Goal: Find specific page/section: Find specific page/section

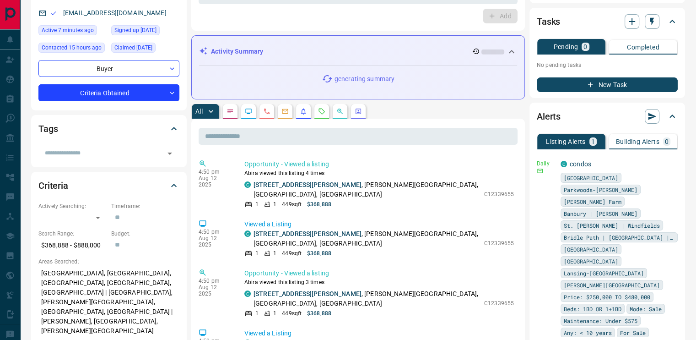
scroll to position [90, 0]
click at [320, 110] on icon "Requests" at bounding box center [321, 111] width 7 height 7
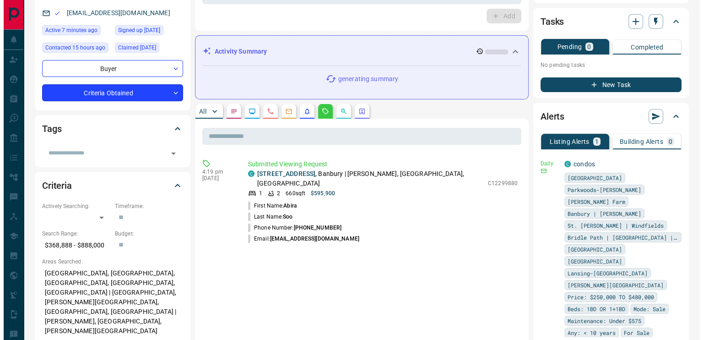
scroll to position [0, 0]
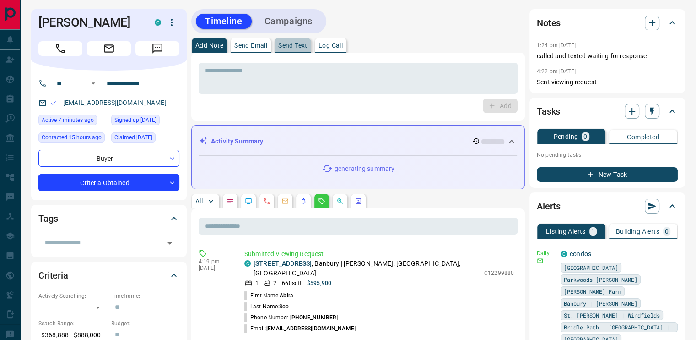
click at [292, 45] on p "Send Text" at bounding box center [292, 45] width 29 height 6
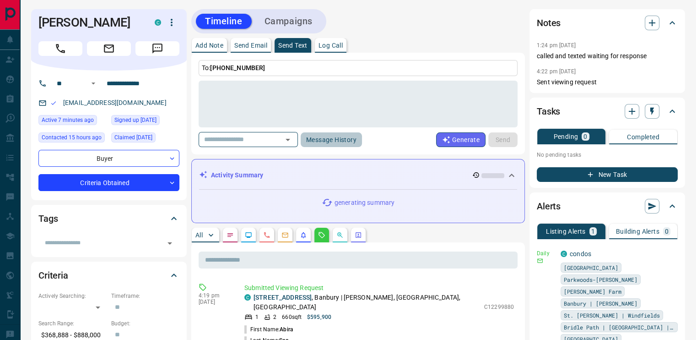
click at [354, 140] on button "Message History" at bounding box center [331, 139] width 61 height 15
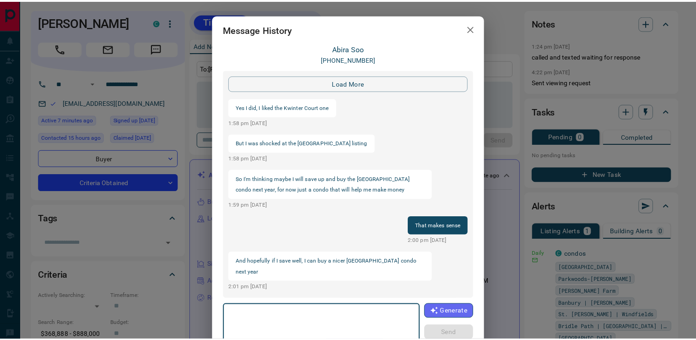
scroll to position [923, 0]
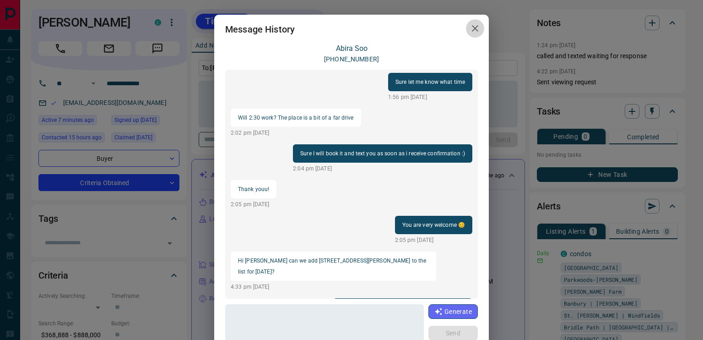
click at [471, 34] on icon "button" at bounding box center [475, 28] width 11 height 11
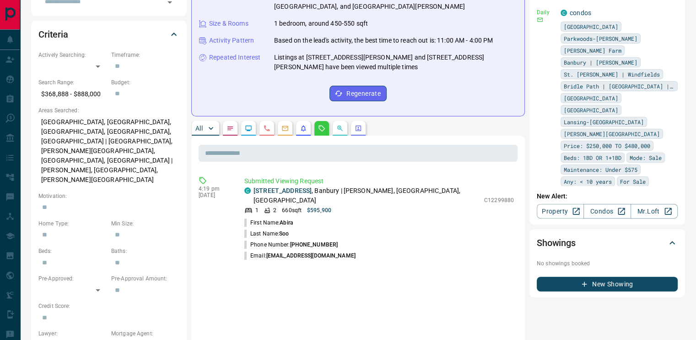
scroll to position [242, 0]
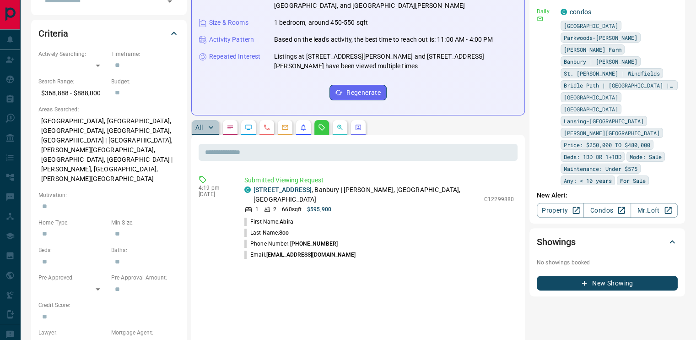
click at [200, 124] on p "All" at bounding box center [198, 127] width 7 height 6
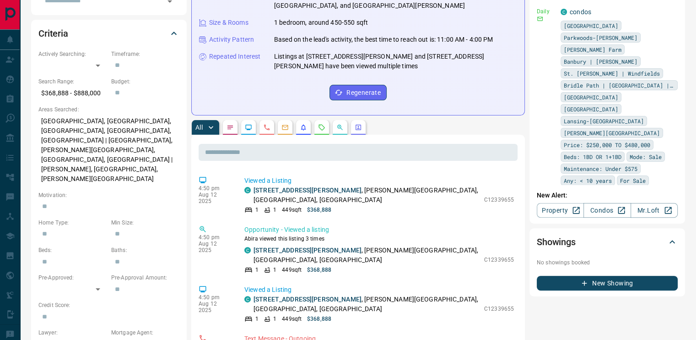
scroll to position [60, 0]
drag, startPoint x: 474, startPoint y: 254, endPoint x: 509, endPoint y: 253, distance: 34.4
click at [509, 284] on div "Viewed a Listing C [STREET_ADDRESS][PERSON_NAME][PERSON_NAME] 1 1 449 sqft $368…" at bounding box center [380, 303] width 273 height 38
drag, startPoint x: 509, startPoint y: 253, endPoint x: 478, endPoint y: 254, distance: 30.7
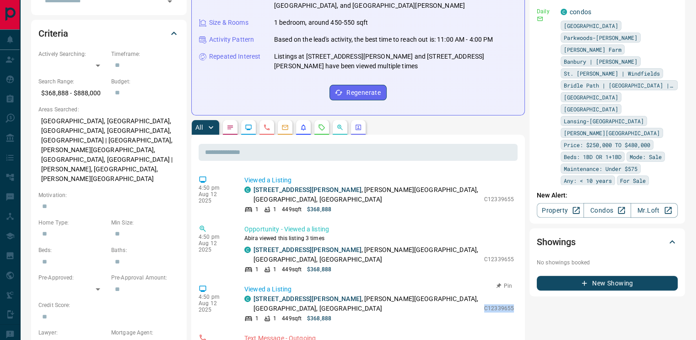
click at [478, 284] on div "Viewed a Listing C [STREET_ADDRESS][PERSON_NAME][PERSON_NAME] 1 1 449 sqft $368…" at bounding box center [380, 303] width 273 height 38
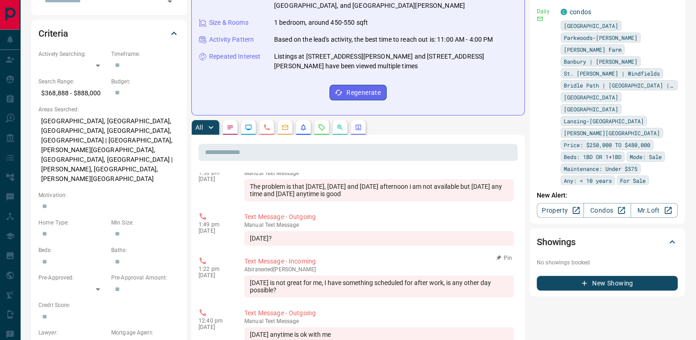
scroll to position [1263, 0]
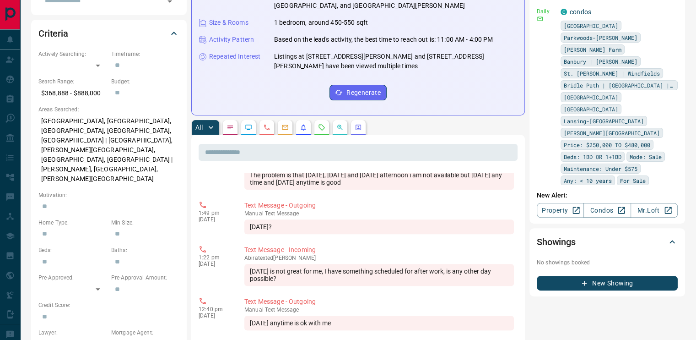
drag, startPoint x: 475, startPoint y: 222, endPoint x: 507, endPoint y: 218, distance: 32.7
copy p "W12334598"
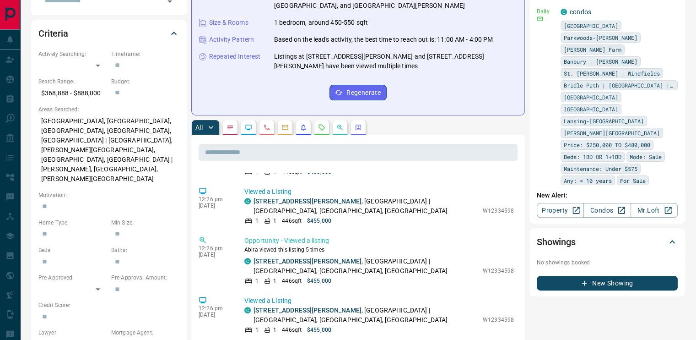
scroll to position [1695, 0]
